Goal: Transaction & Acquisition: Purchase product/service

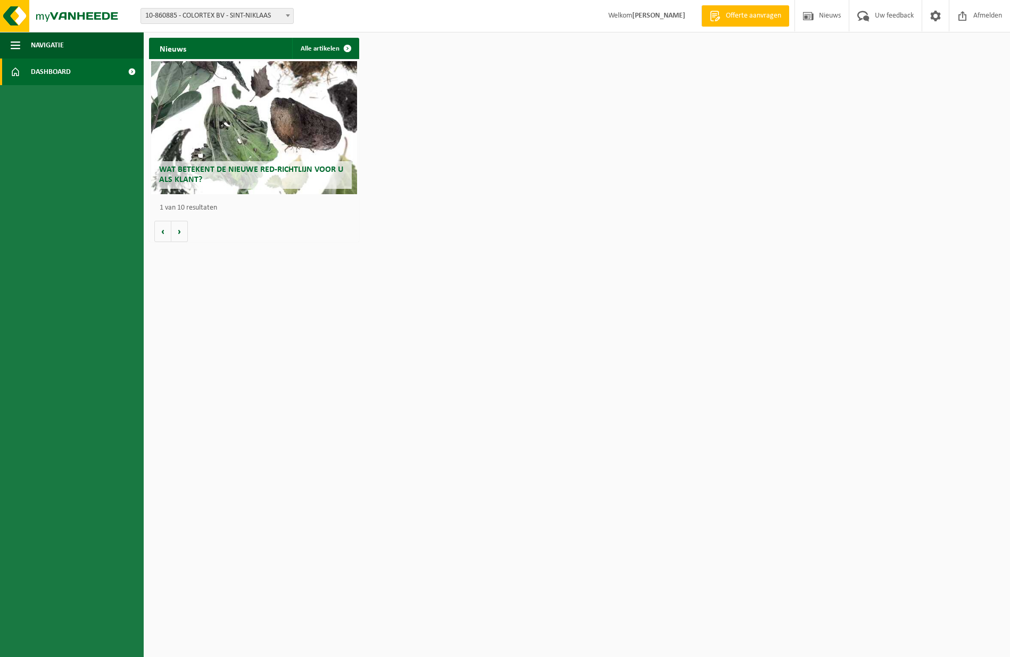
click at [211, 13] on span "10-860885 - COLORTEX BV - SINT-NIKLAAS" at bounding box center [217, 16] width 152 height 15
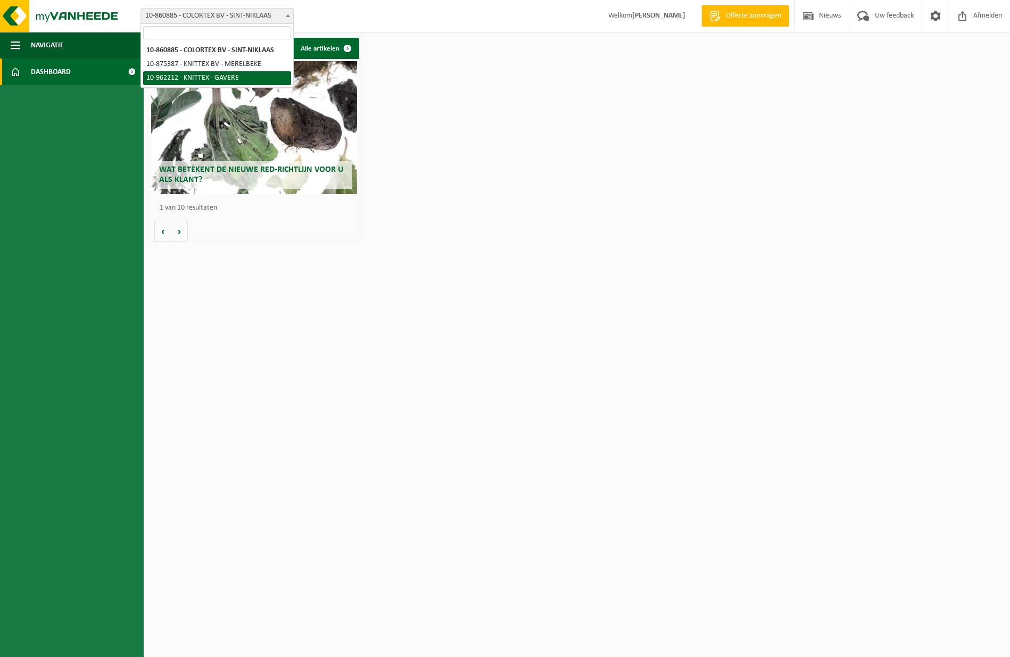
select select "150562"
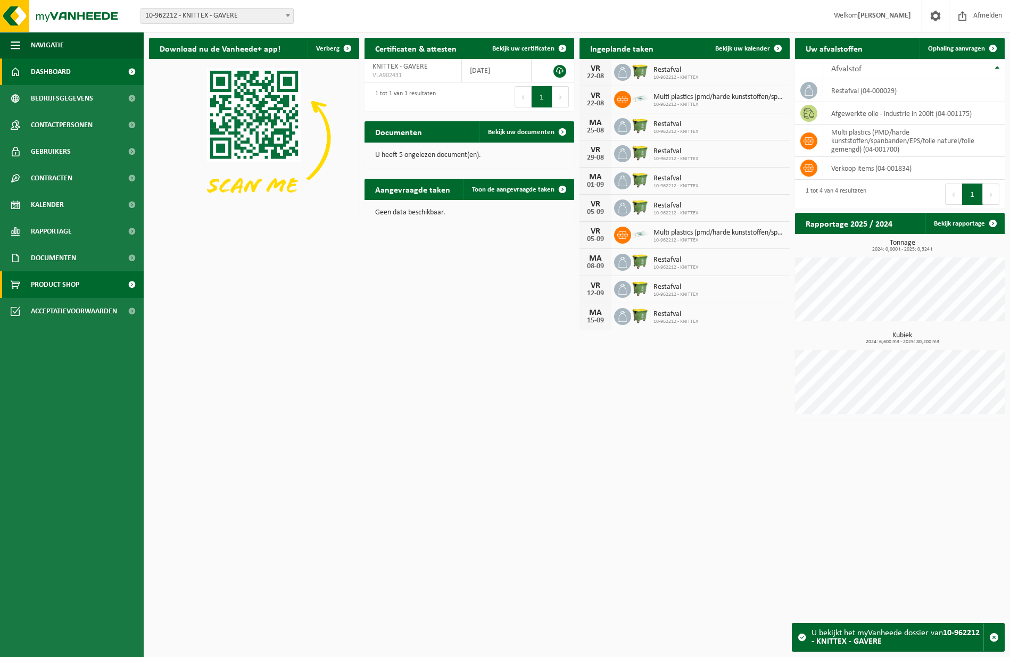
click at [76, 289] on span "Product Shop" at bounding box center [55, 285] width 48 height 27
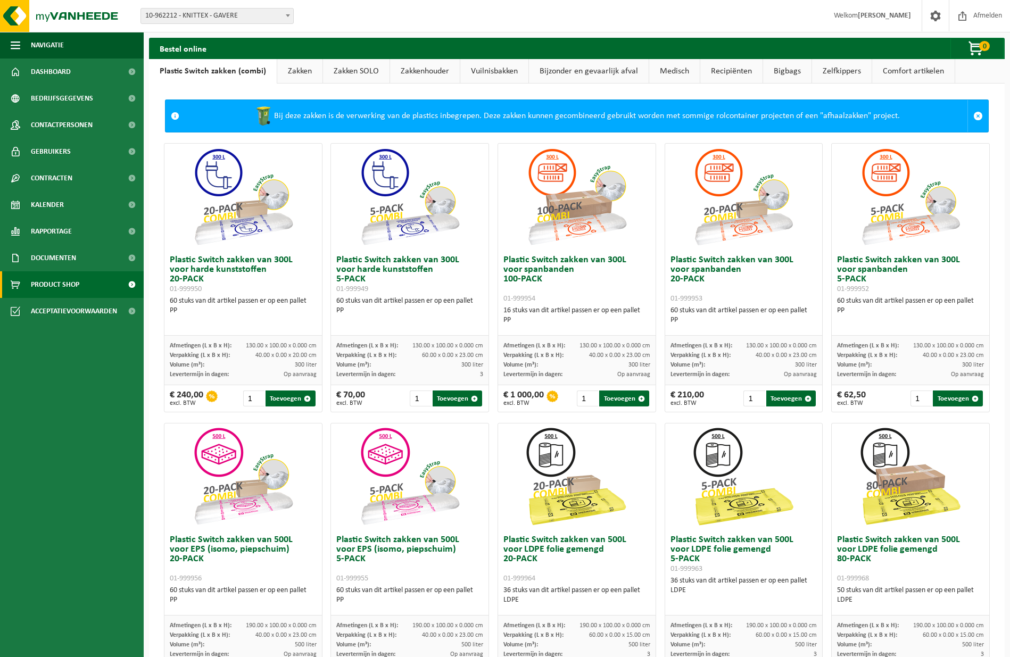
click at [790, 72] on link "Bigbags" at bounding box center [787, 71] width 48 height 24
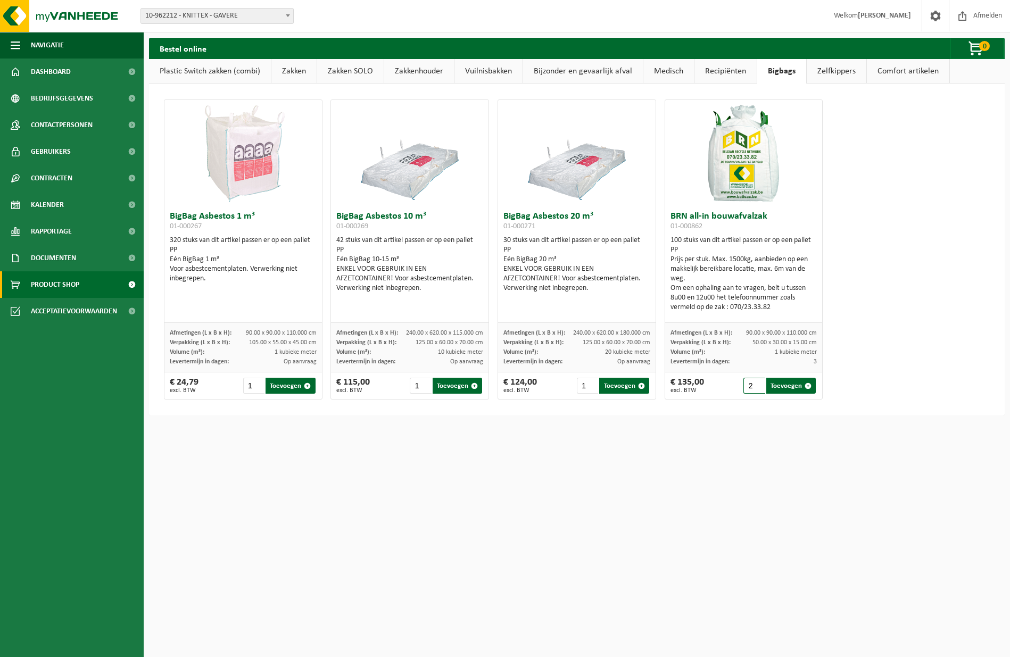
click at [760, 385] on input "2" at bounding box center [754, 386] width 21 height 16
click at [760, 385] on input "3" at bounding box center [754, 386] width 21 height 16
click at [778, 385] on button "Toevoegen" at bounding box center [792, 386] width 50 height 16
type input "1"
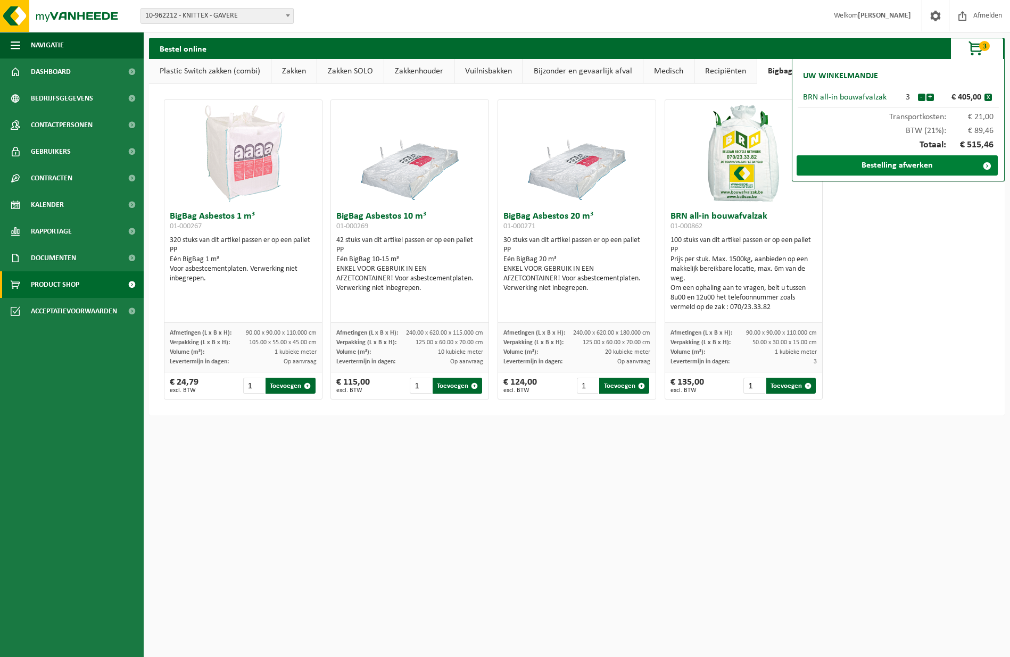
click at [897, 169] on link "Bestelling afwerken" at bounding box center [897, 165] width 201 height 20
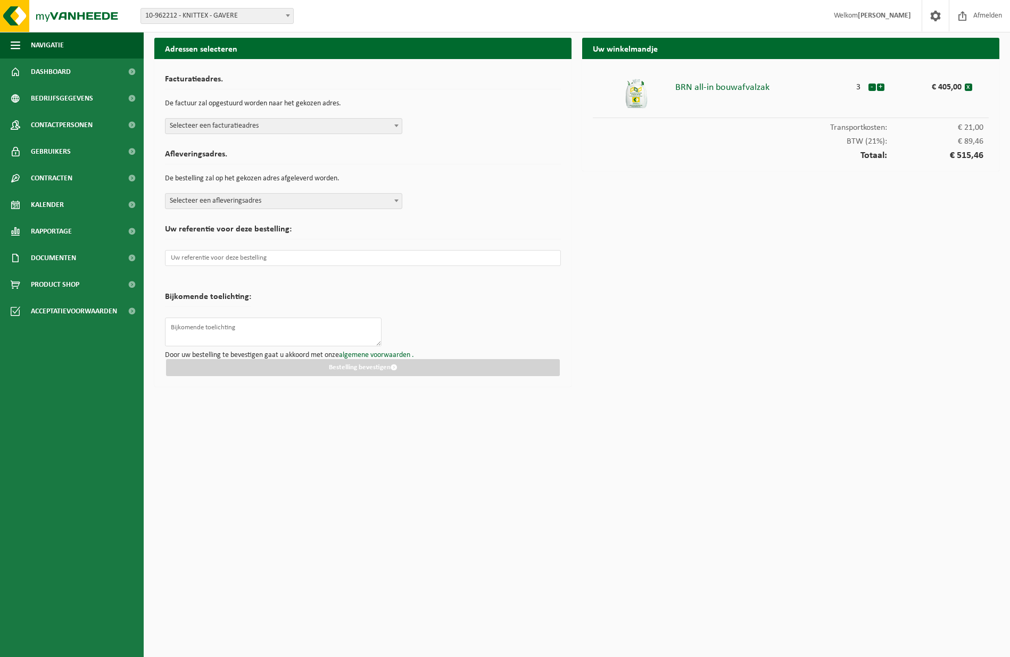
click at [295, 131] on span "Selecteer een facturatieadres" at bounding box center [284, 126] width 236 height 15
select select "107065"
click at [300, 197] on span "Selecteer een afleveringsadres" at bounding box center [284, 201] width 236 height 15
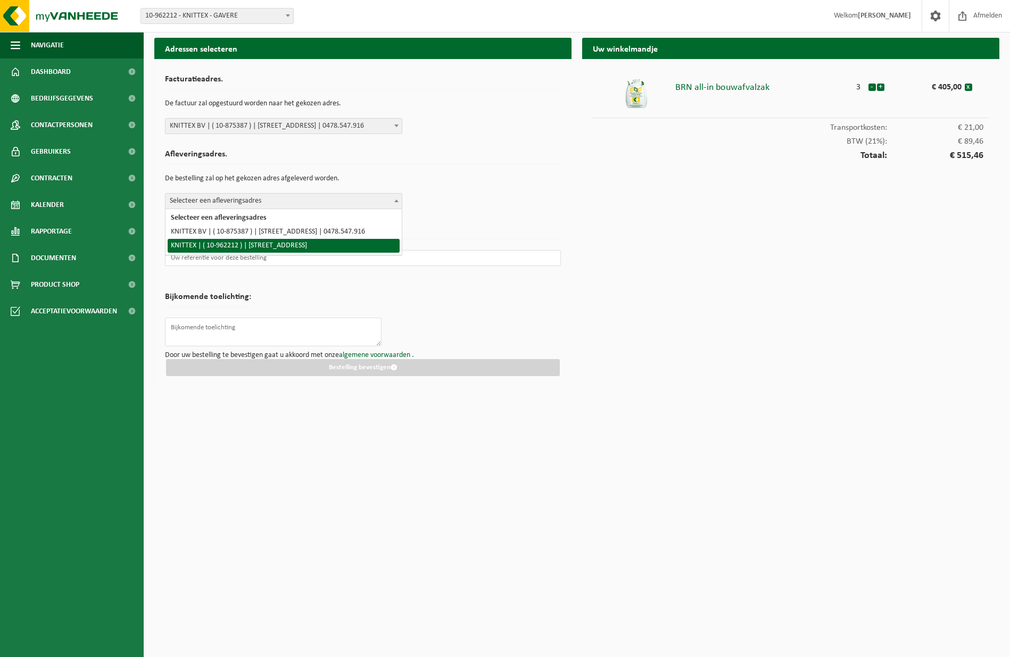
select select "150562"
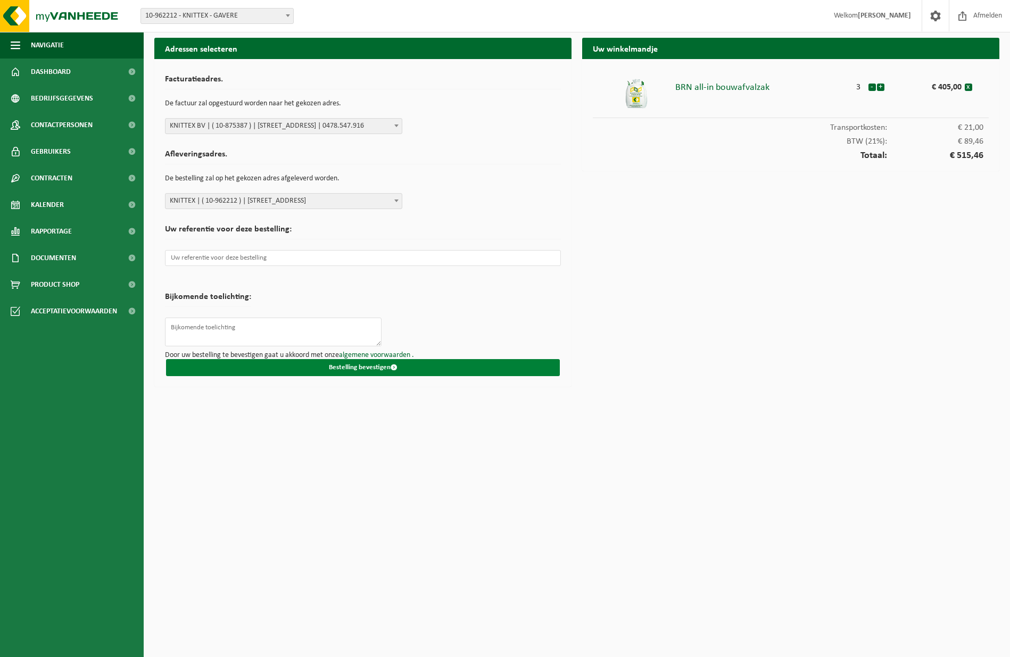
click at [346, 372] on button "Bestelling bevestigen" at bounding box center [363, 367] width 394 height 17
